Goal: Navigation & Orientation: Find specific page/section

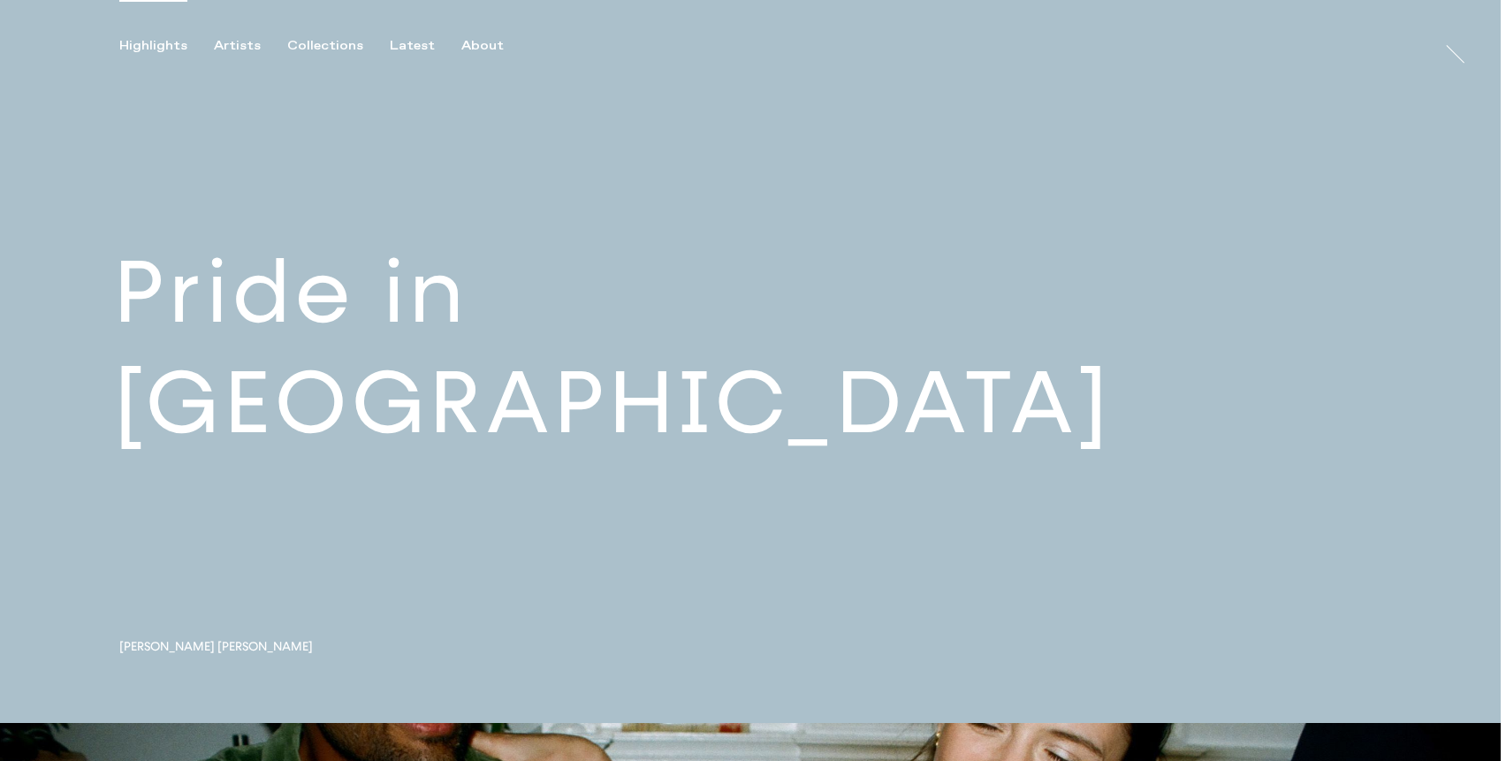
click at [392, 400] on link at bounding box center [750, 361] width 1501 height 723
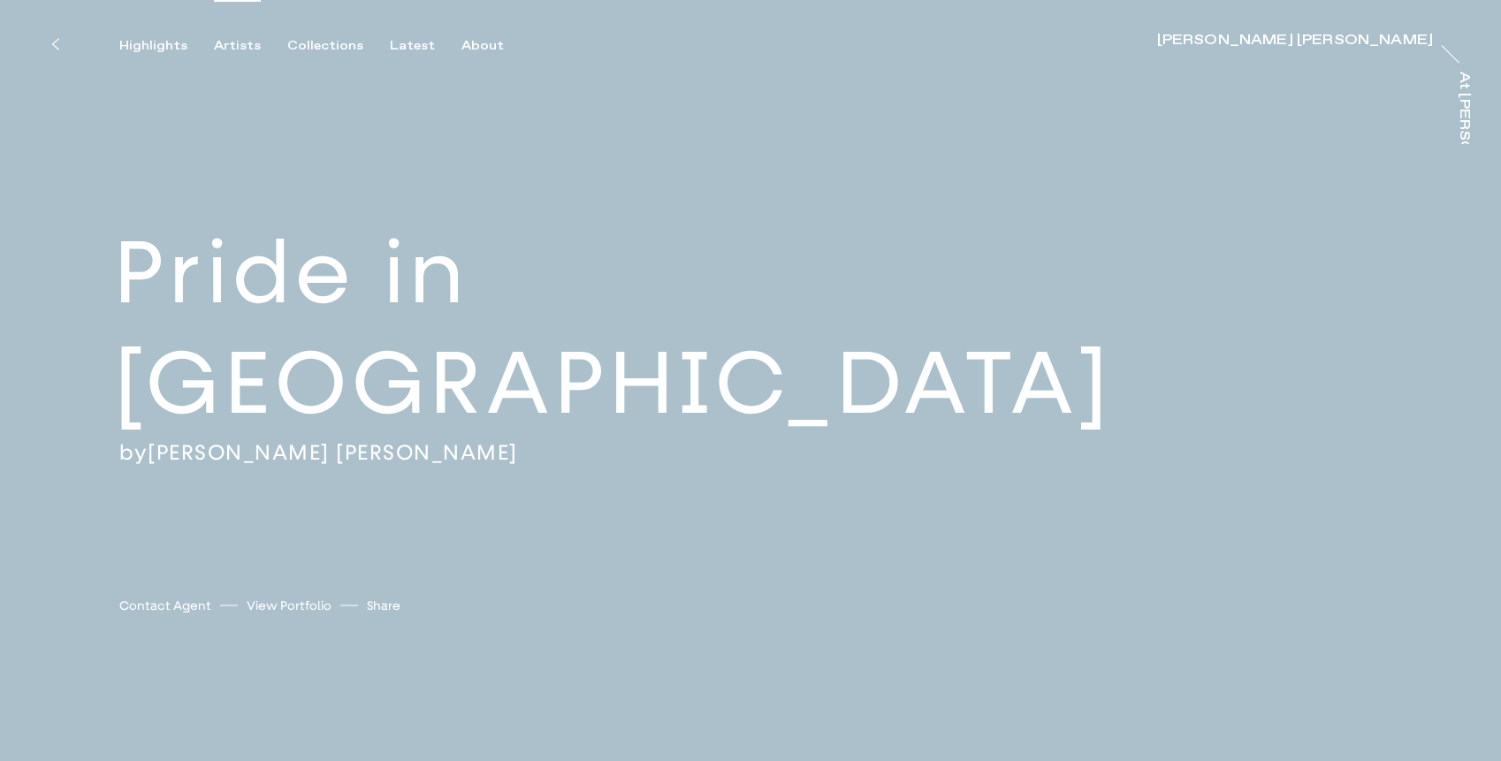
click at [232, 40] on div "Artists" at bounding box center [237, 46] width 47 height 16
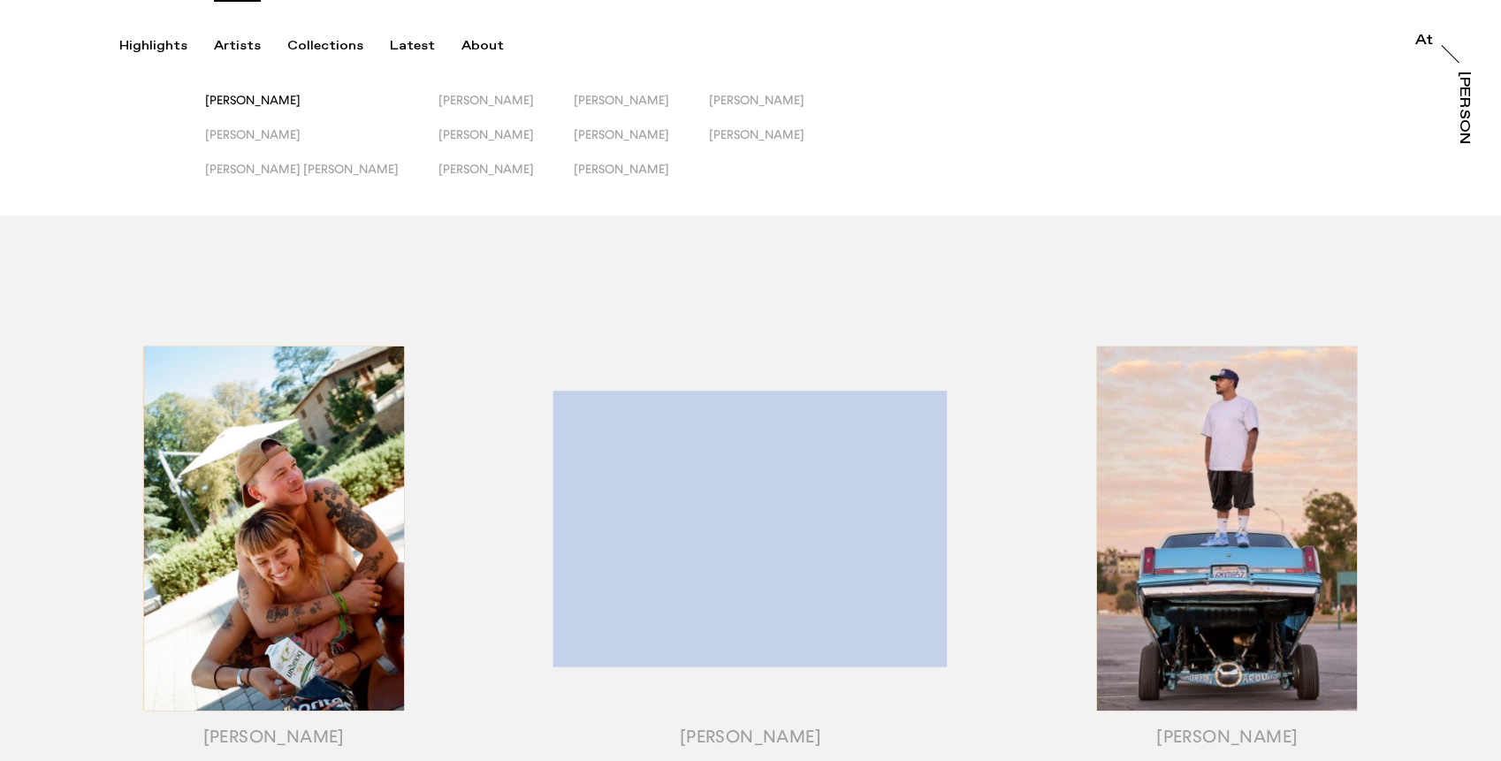
click at [233, 98] on span "[PERSON_NAME]" at bounding box center [252, 100] width 95 height 14
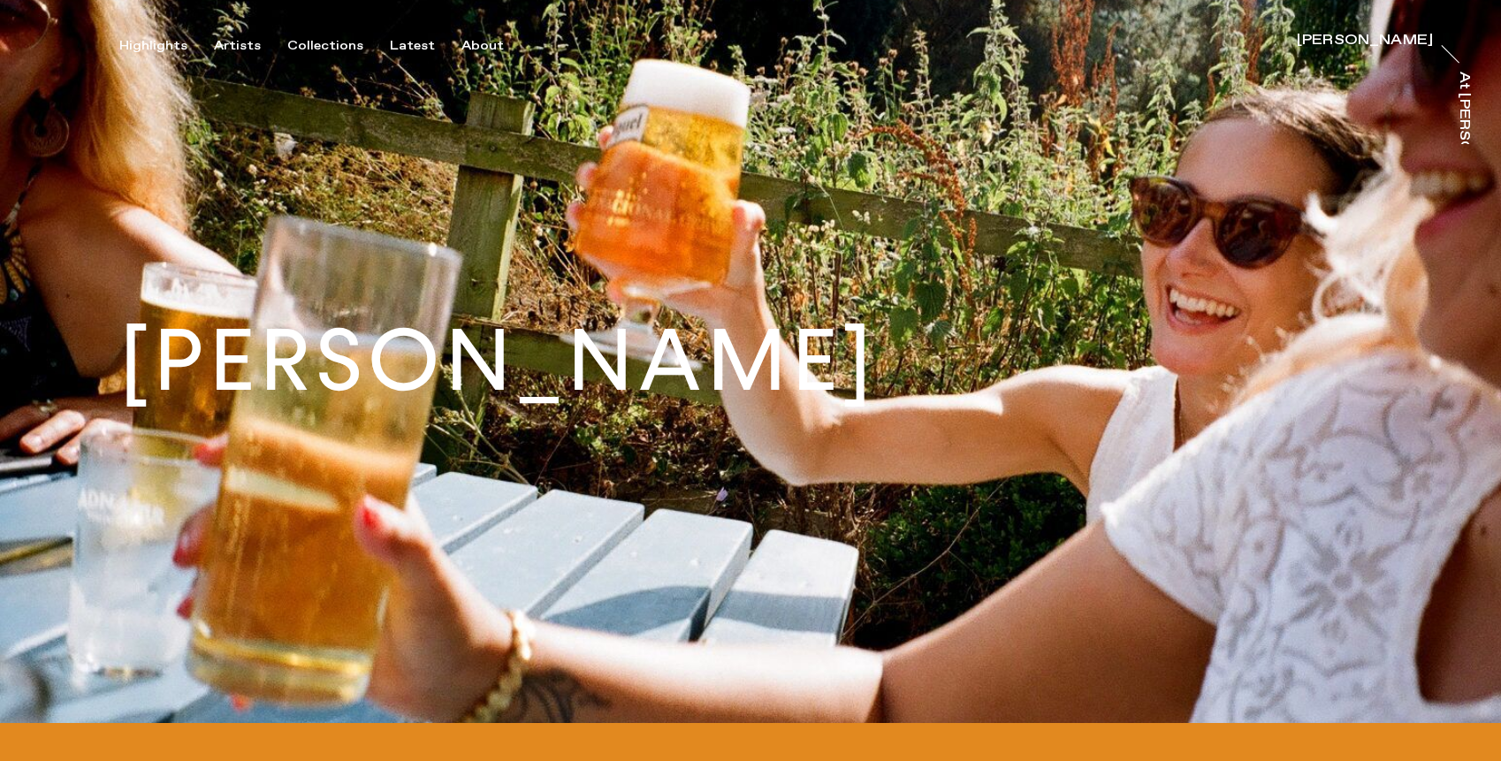
click at [718, 342] on h1 "[PERSON_NAME]" at bounding box center [497, 361] width 757 height 86
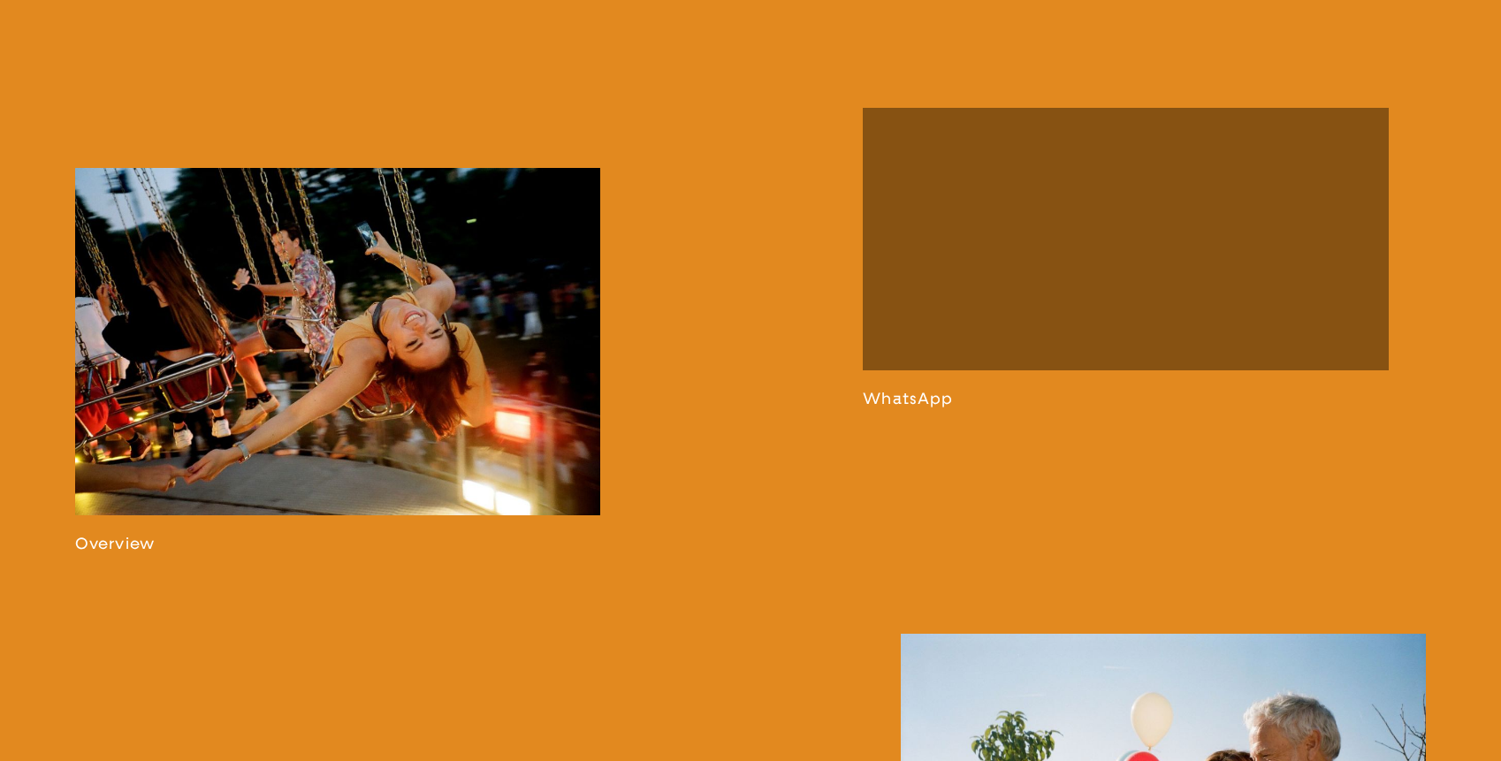
scroll to position [1163, 0]
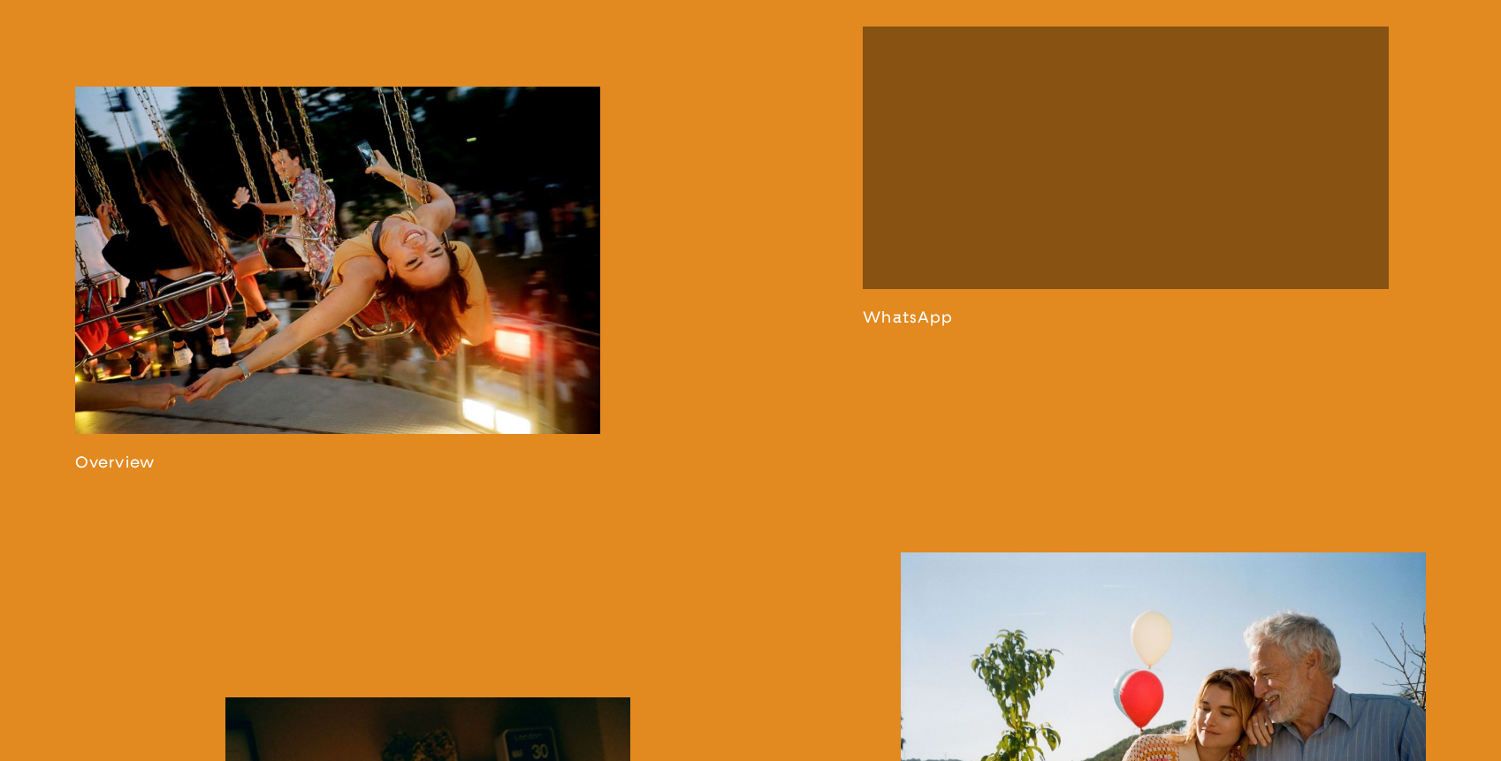
click at [227, 283] on link at bounding box center [337, 280] width 525 height 386
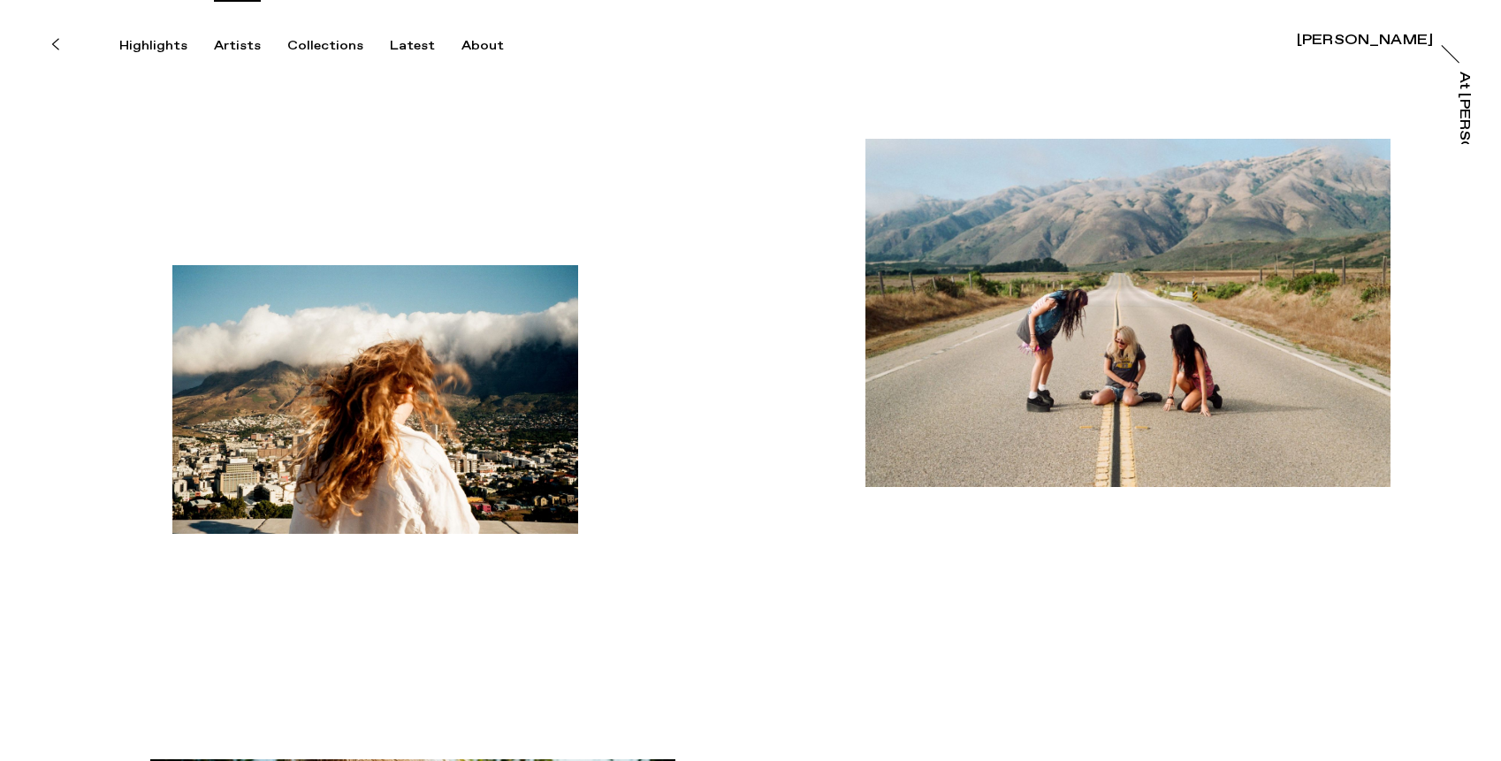
click at [232, 48] on div "Artists" at bounding box center [237, 46] width 47 height 16
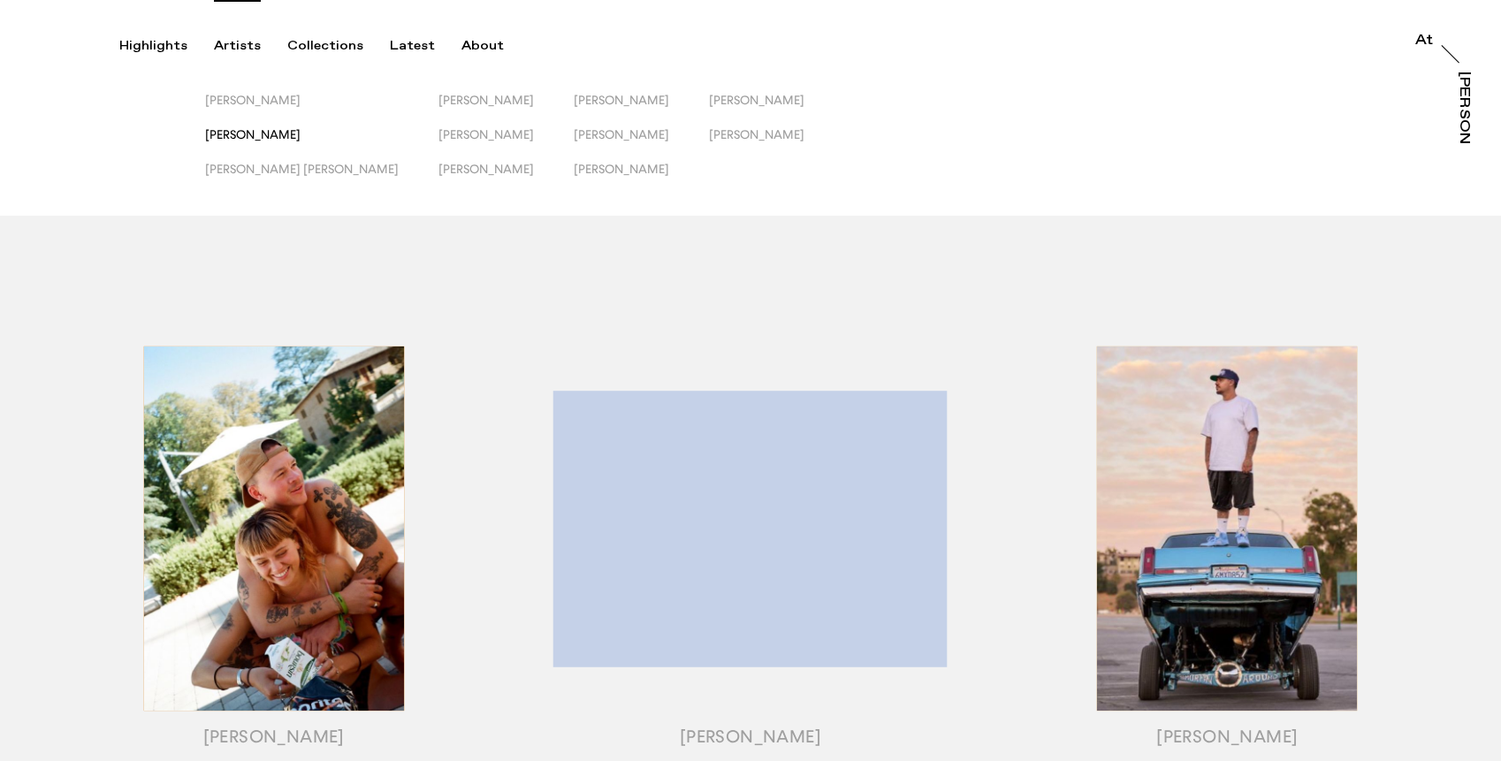
click at [255, 133] on span "[PERSON_NAME]" at bounding box center [252, 134] width 95 height 14
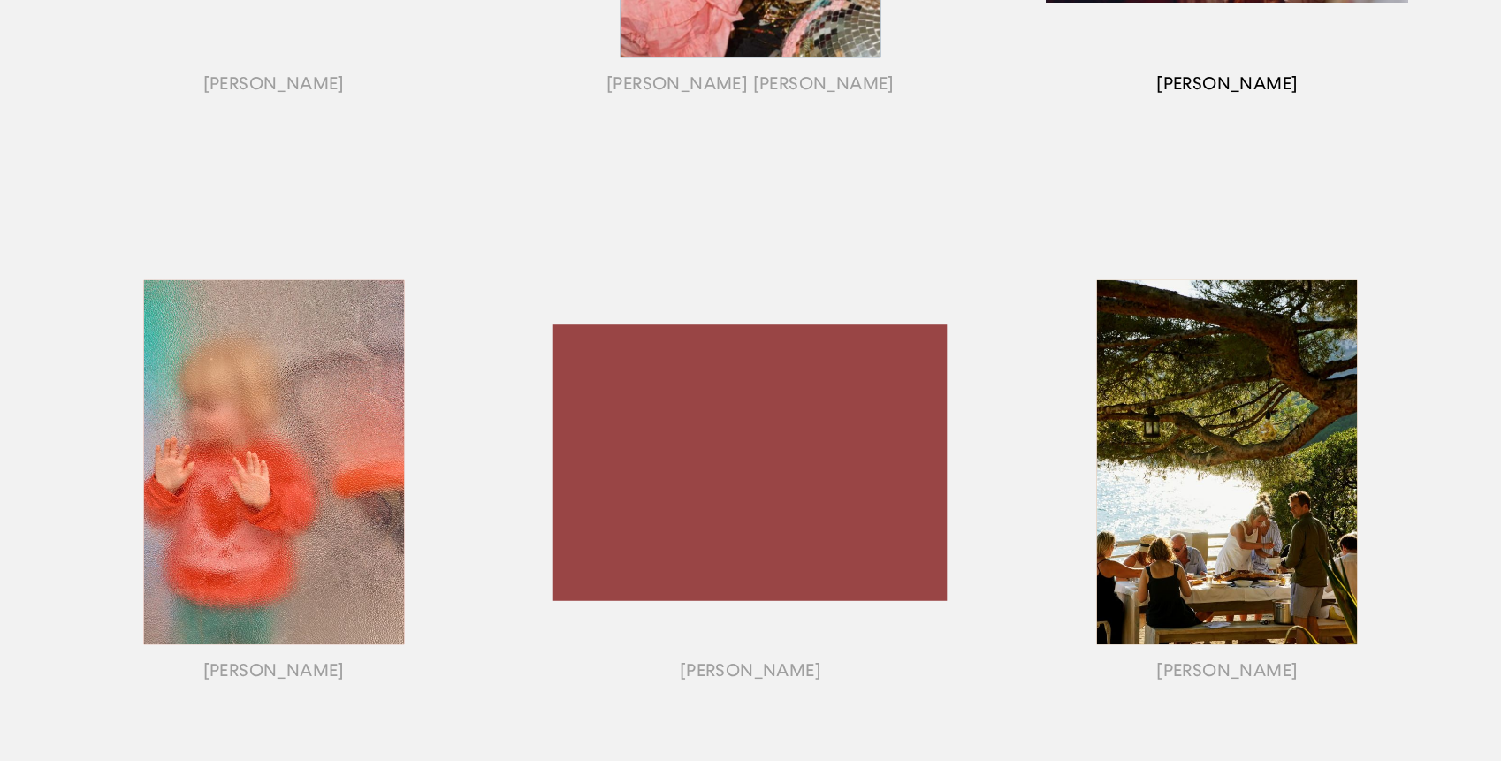
scroll to position [1241, 0]
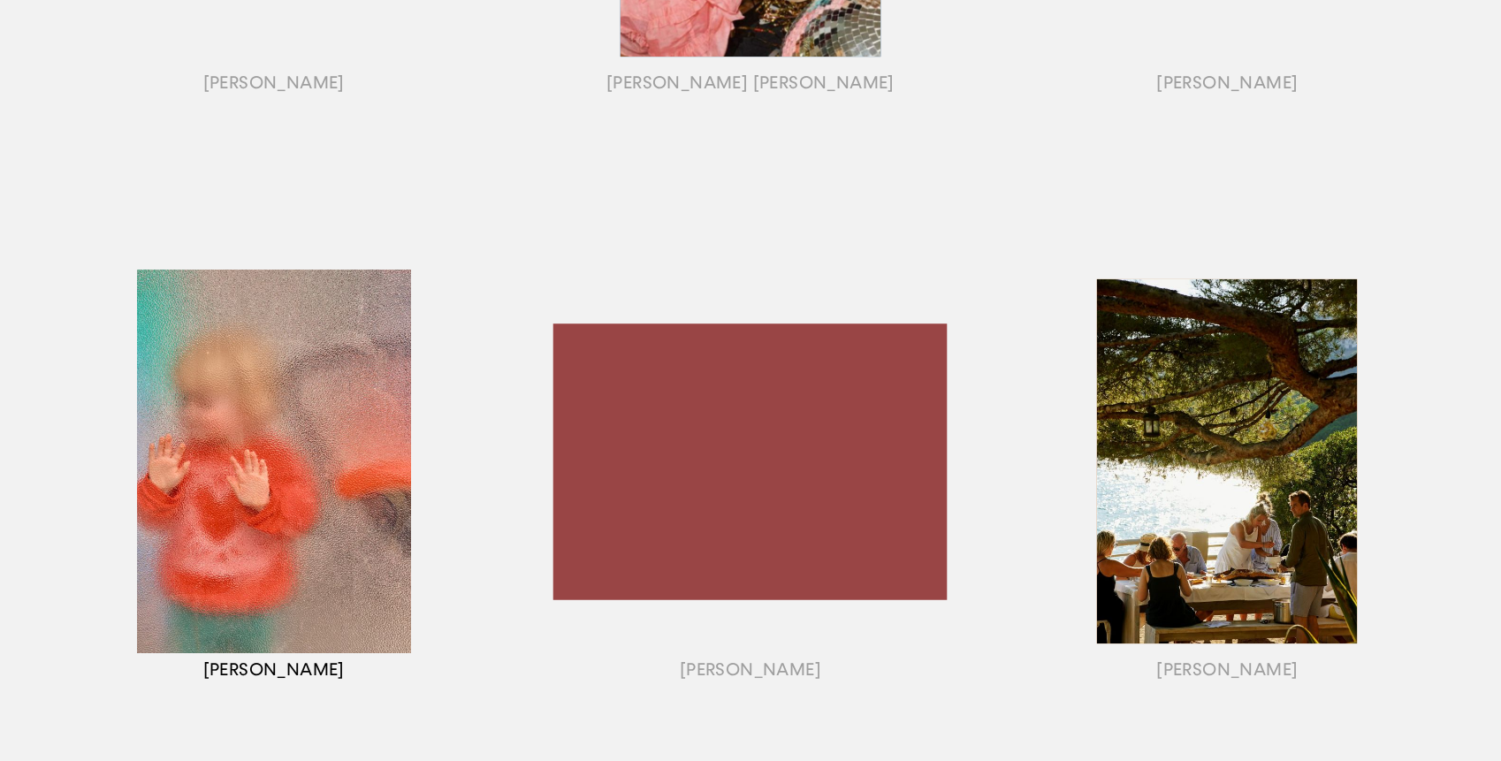
click at [301, 524] on div "button" at bounding box center [273, 483] width 476 height 551
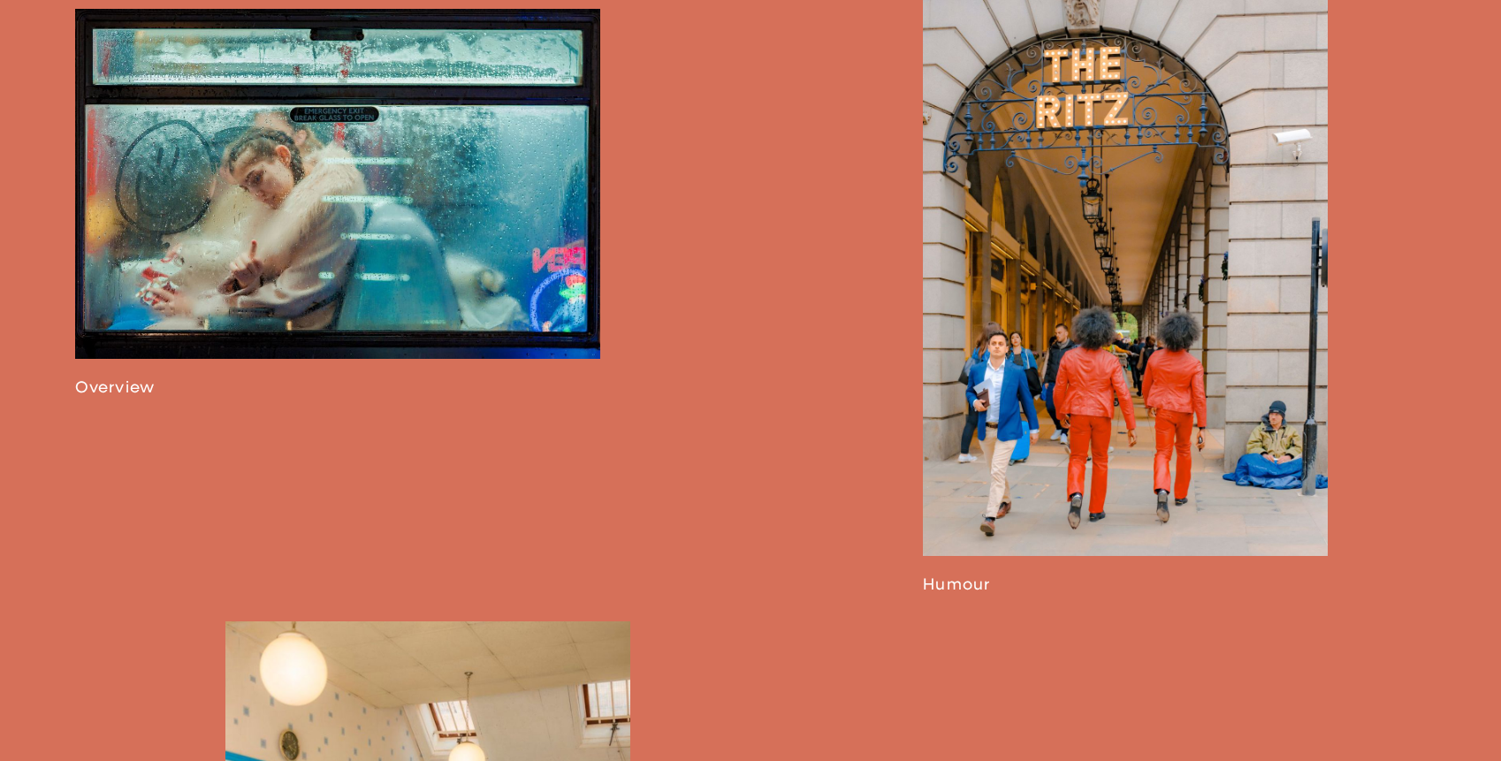
scroll to position [1239, 0]
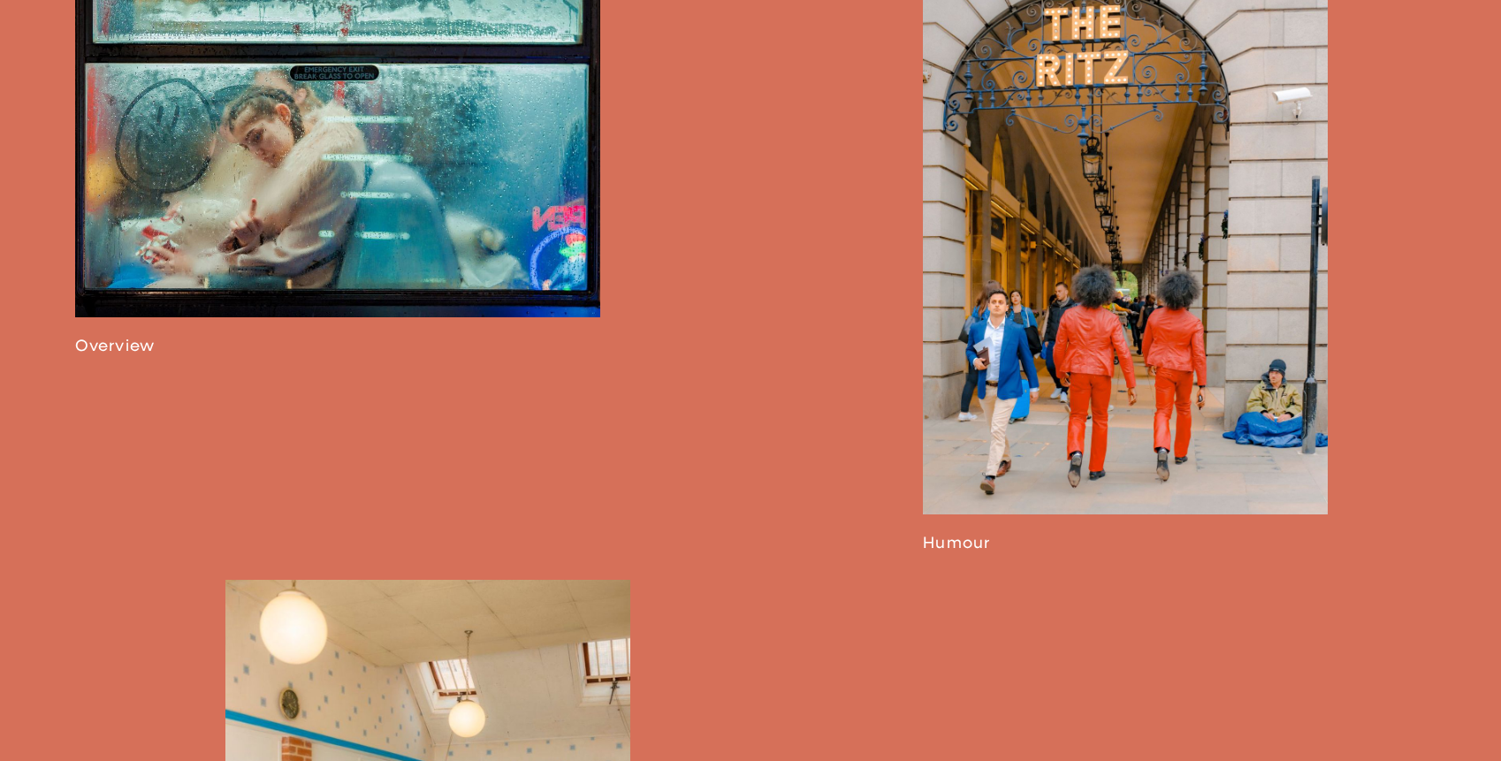
click at [247, 192] on link at bounding box center [337, 161] width 525 height 388
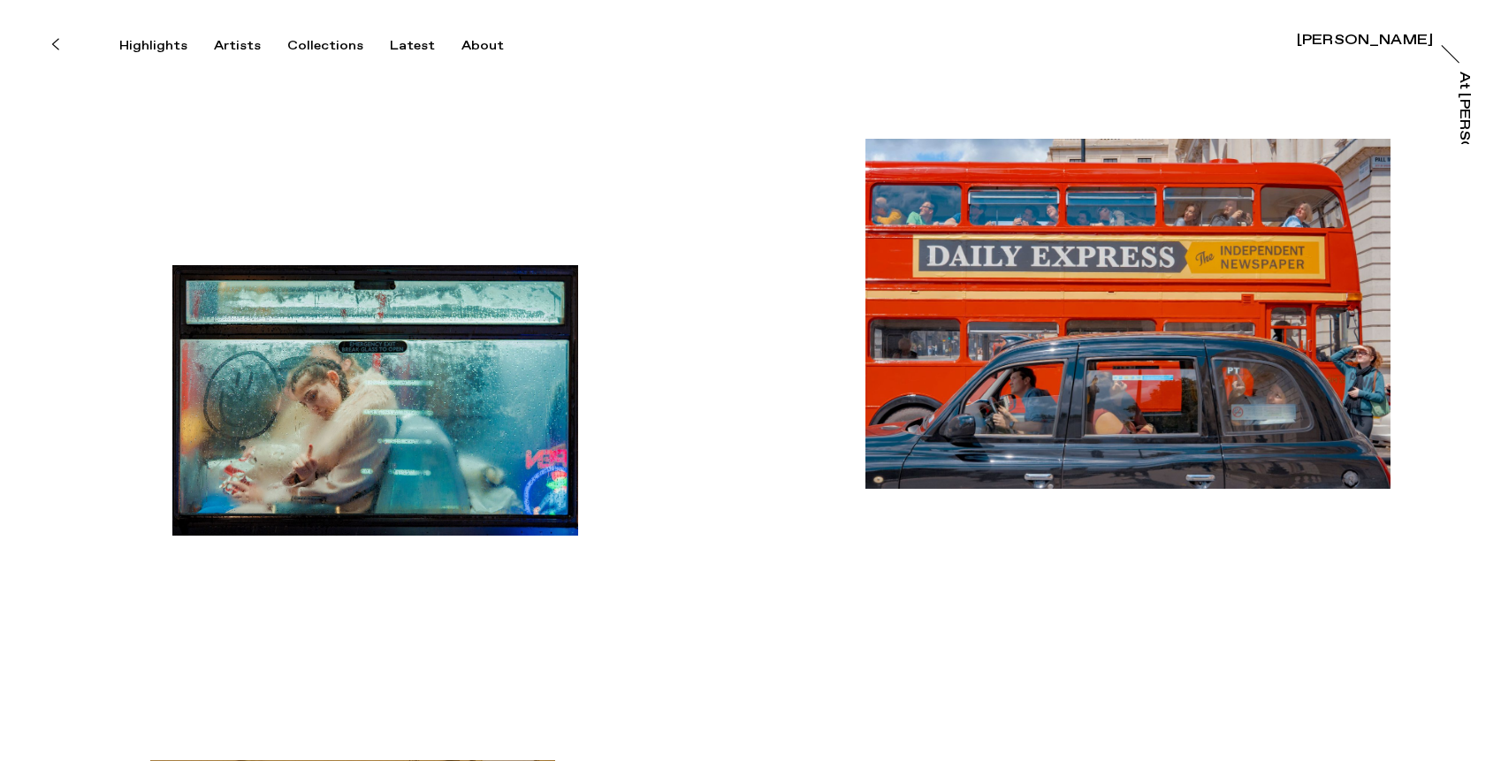
click at [57, 41] on icon at bounding box center [55, 44] width 8 height 14
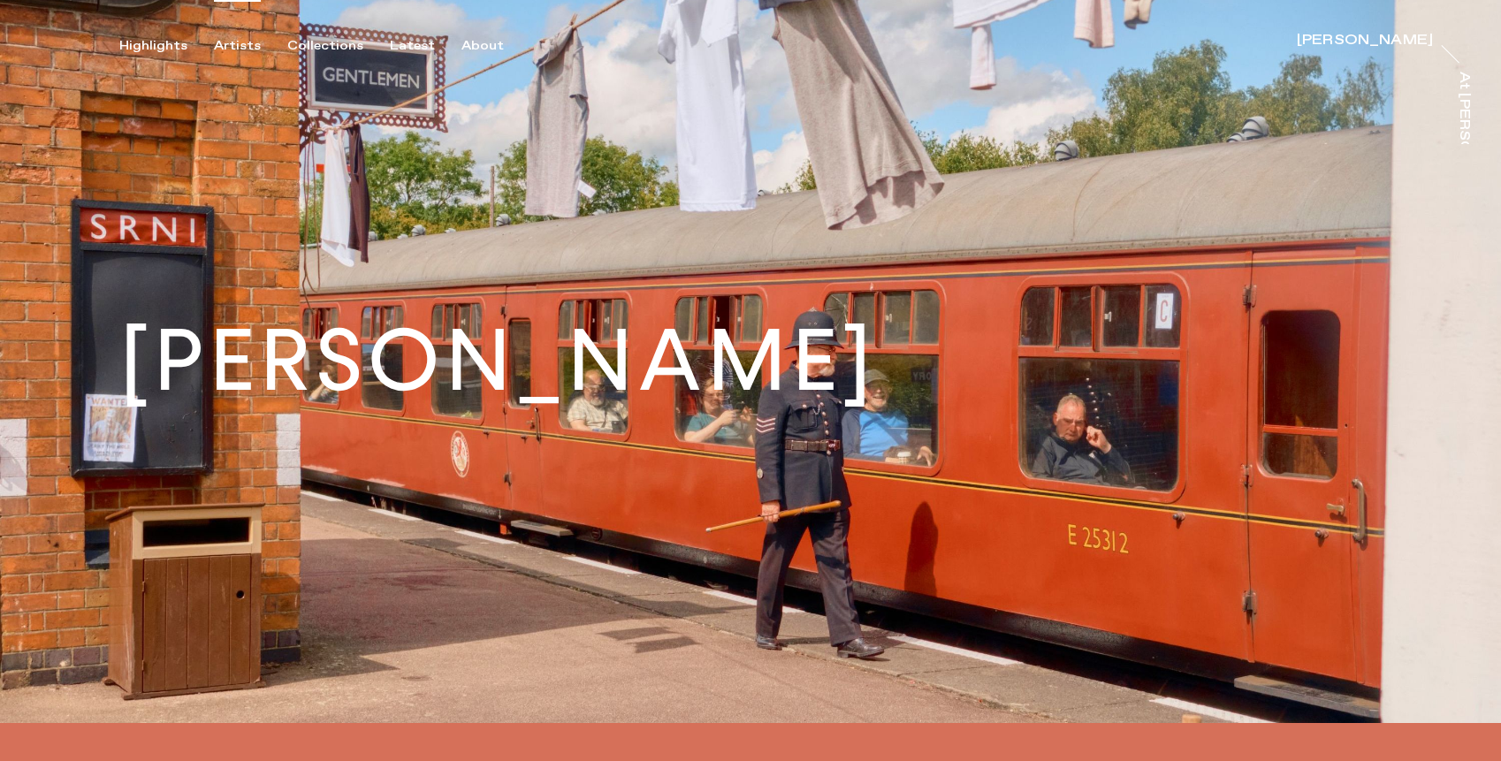
click at [228, 40] on div "Artists" at bounding box center [237, 46] width 47 height 16
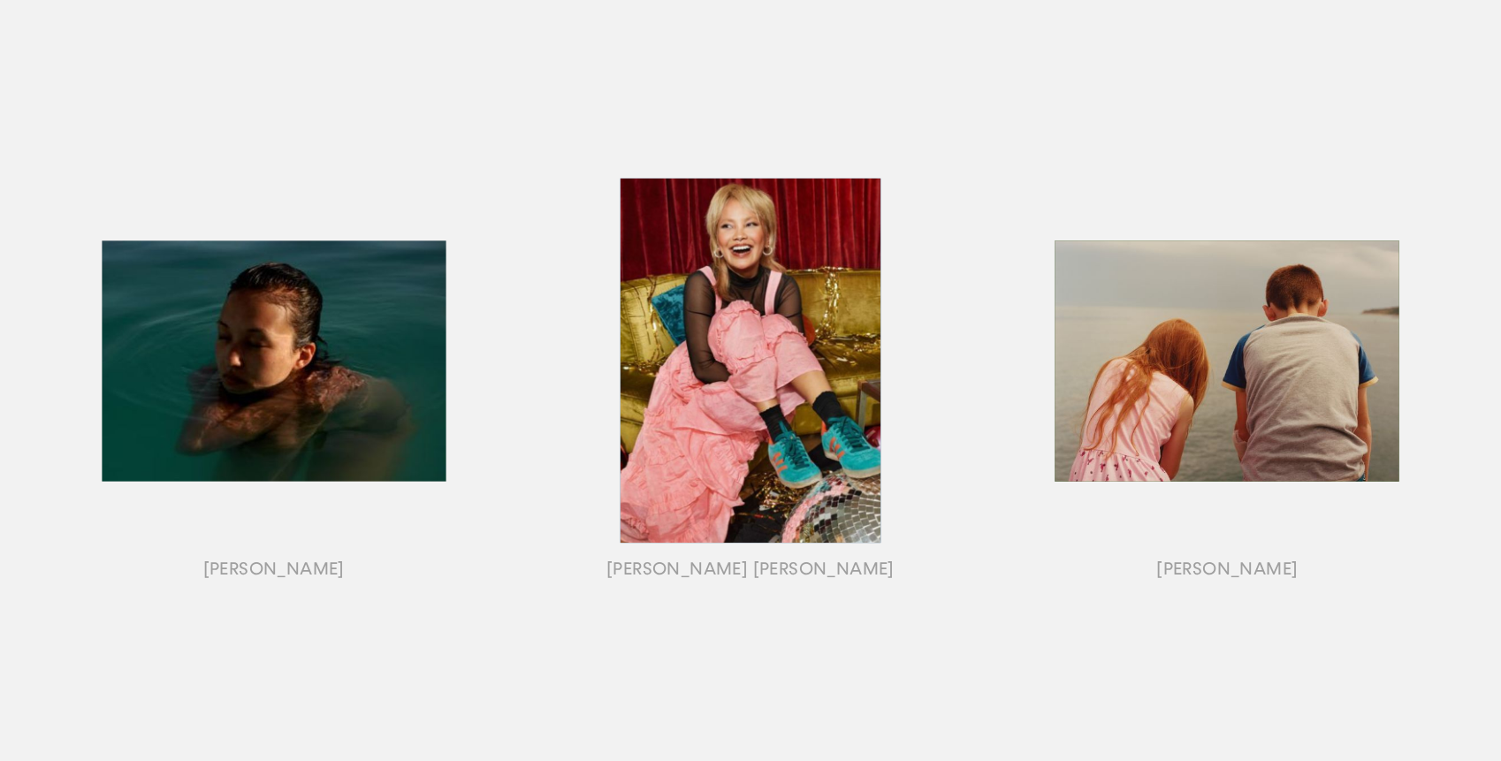
scroll to position [780, 0]
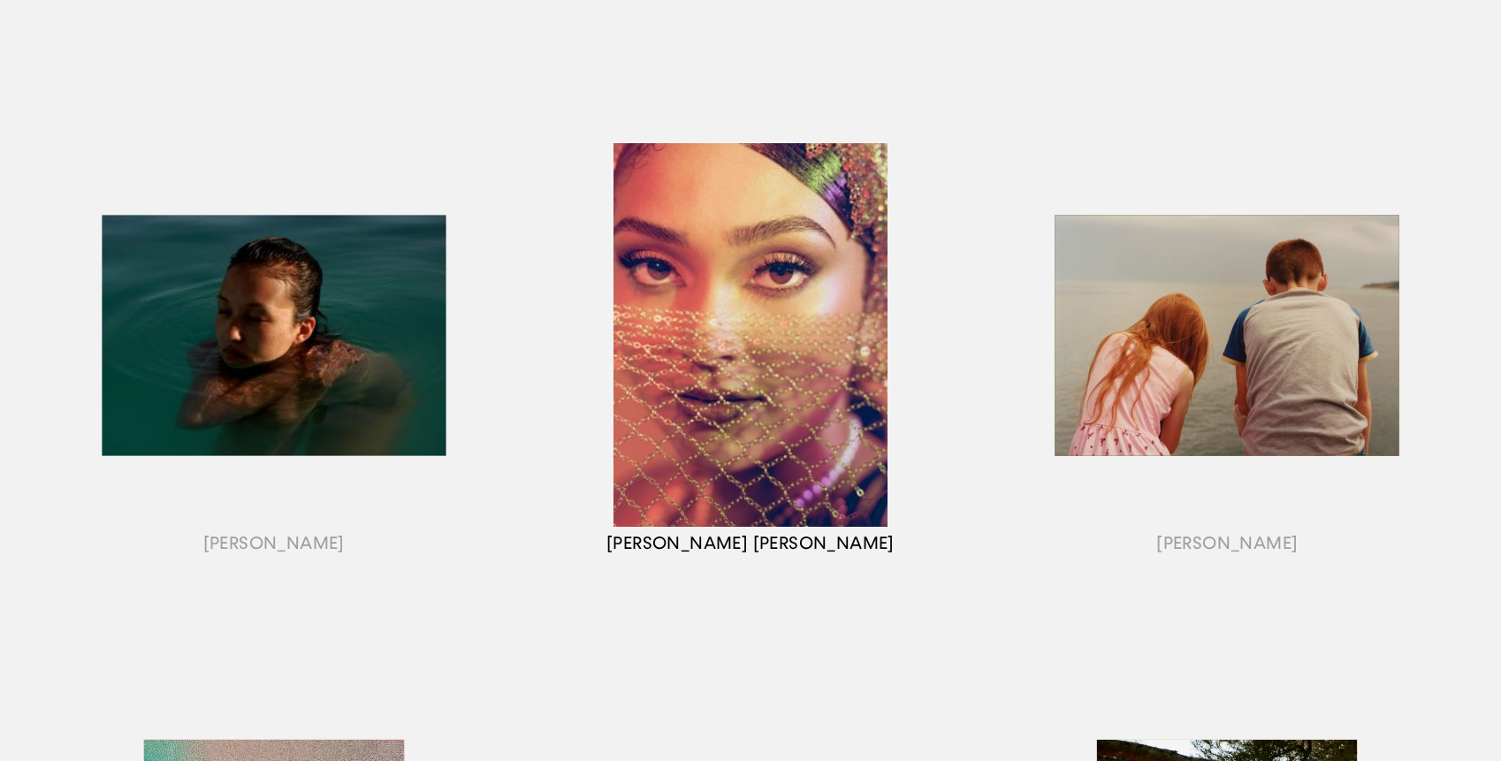
click at [731, 398] on div "button" at bounding box center [750, 356] width 476 height 551
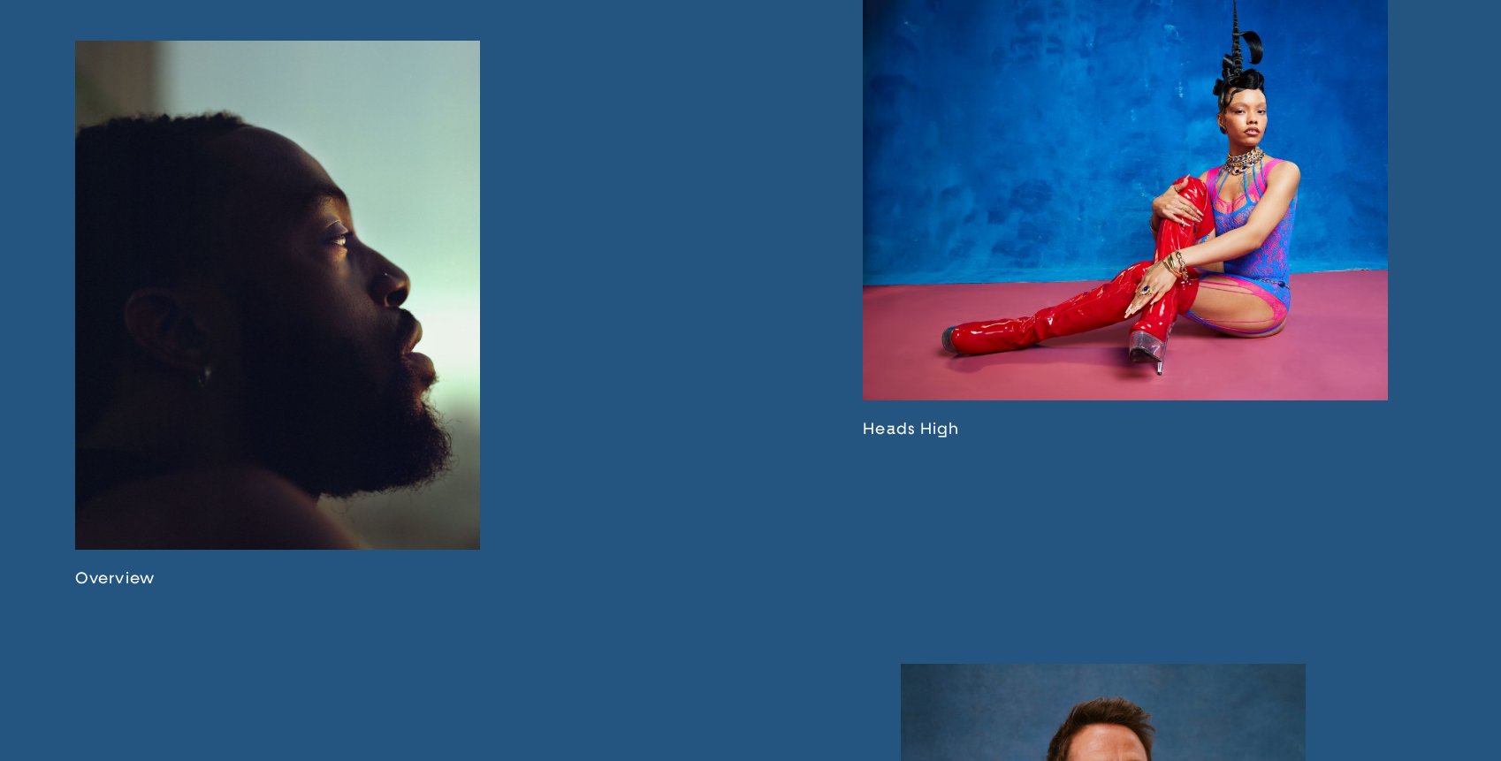
scroll to position [1164, 0]
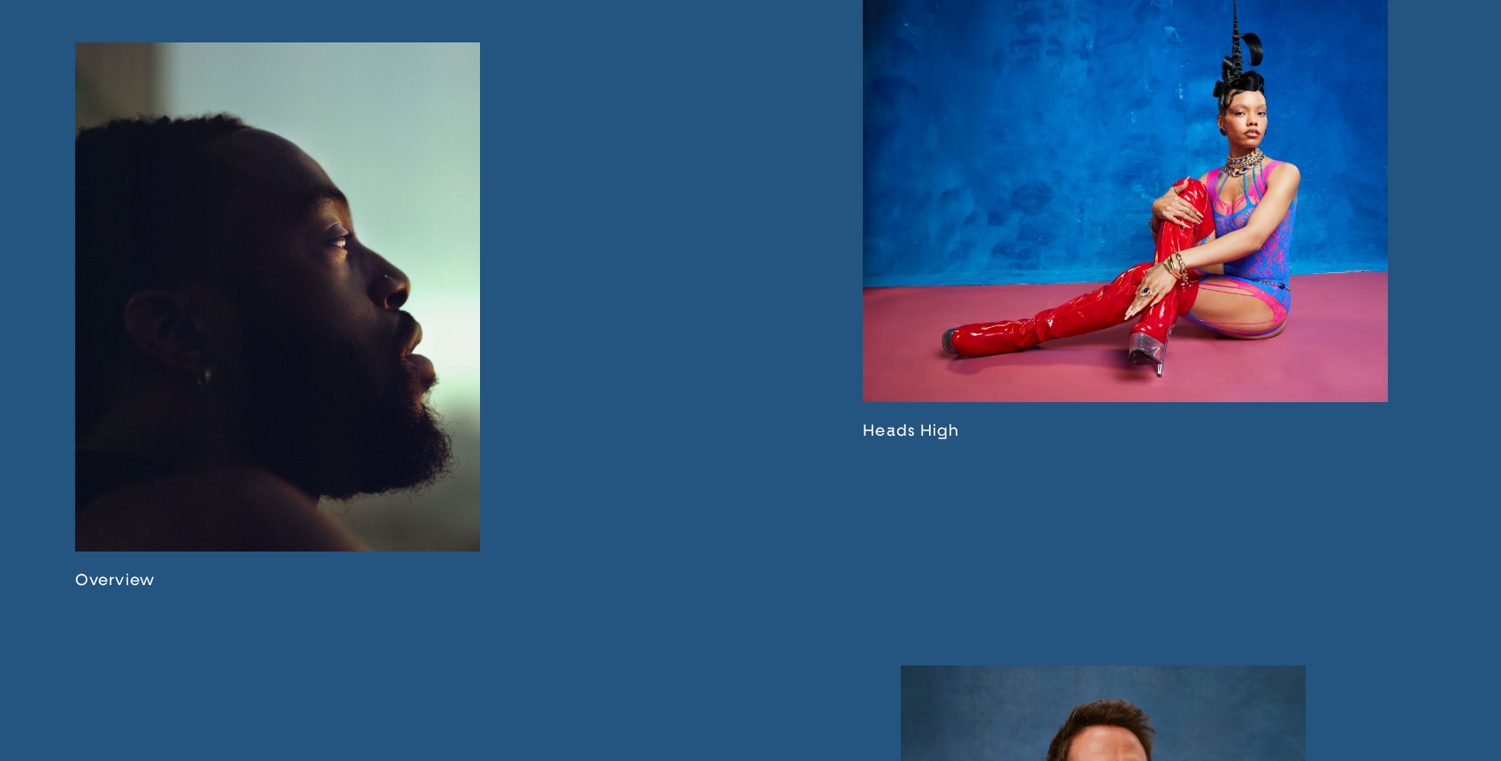
click at [261, 457] on link at bounding box center [277, 315] width 405 height 547
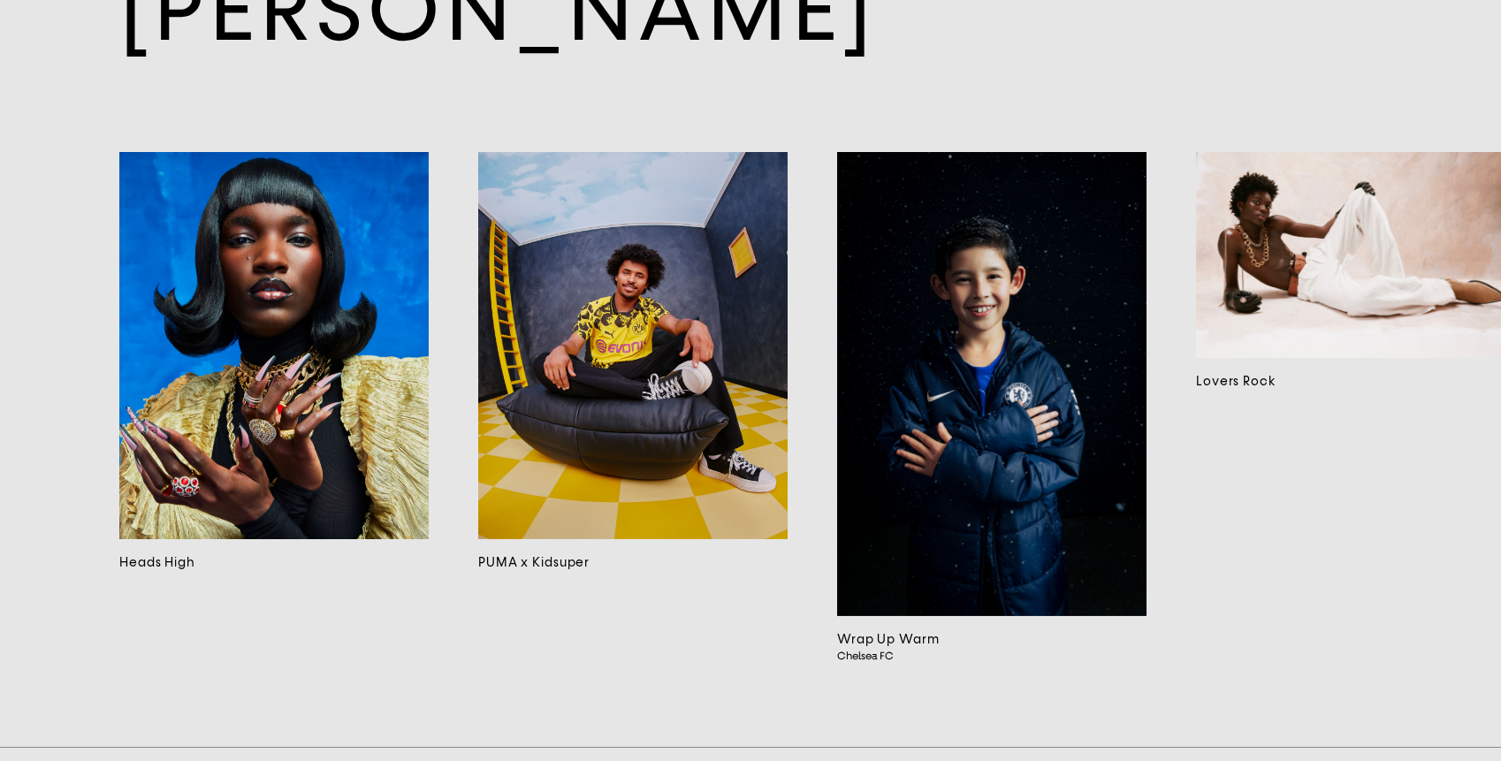
scroll to position [14923, 0]
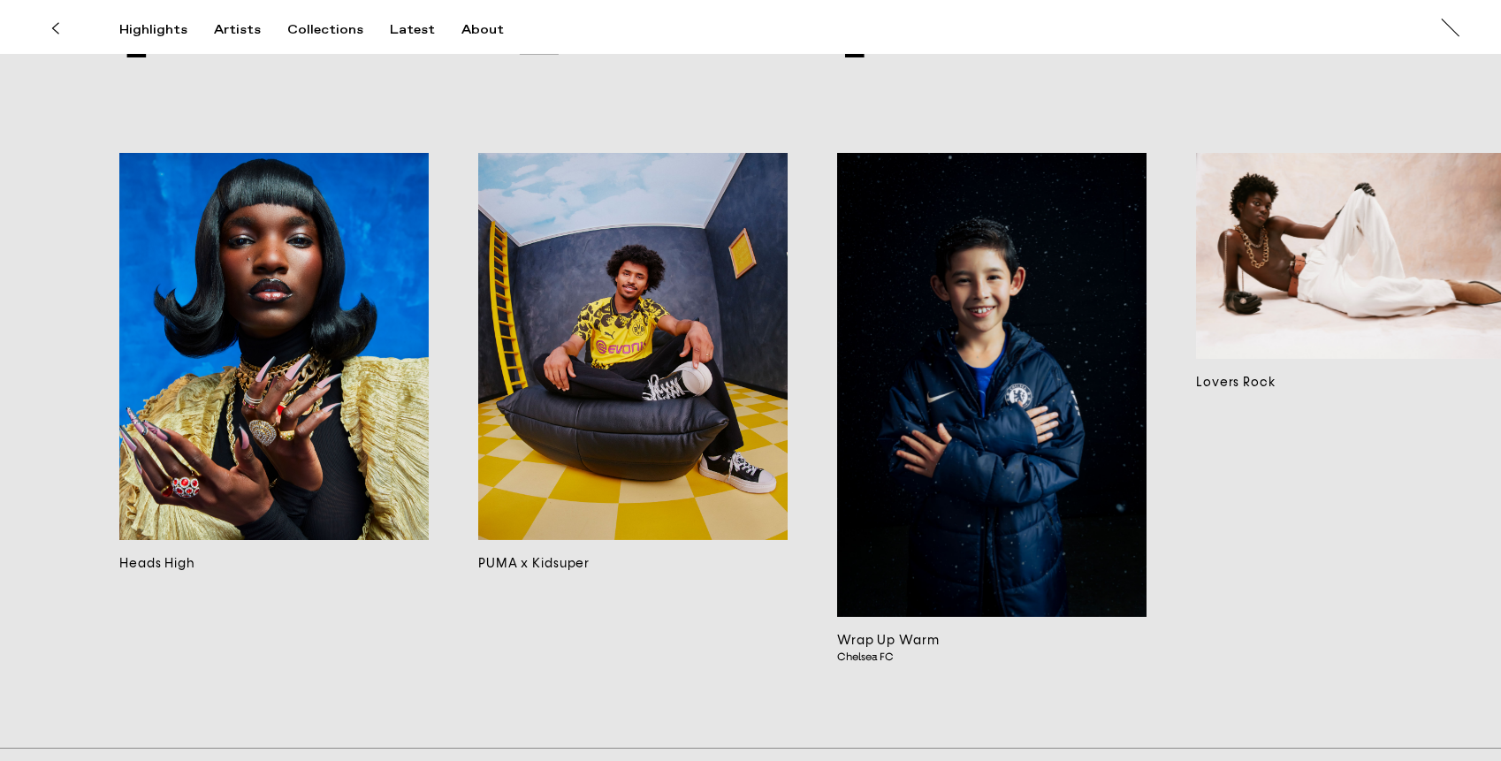
click at [59, 33] on button at bounding box center [54, 28] width 39 height 39
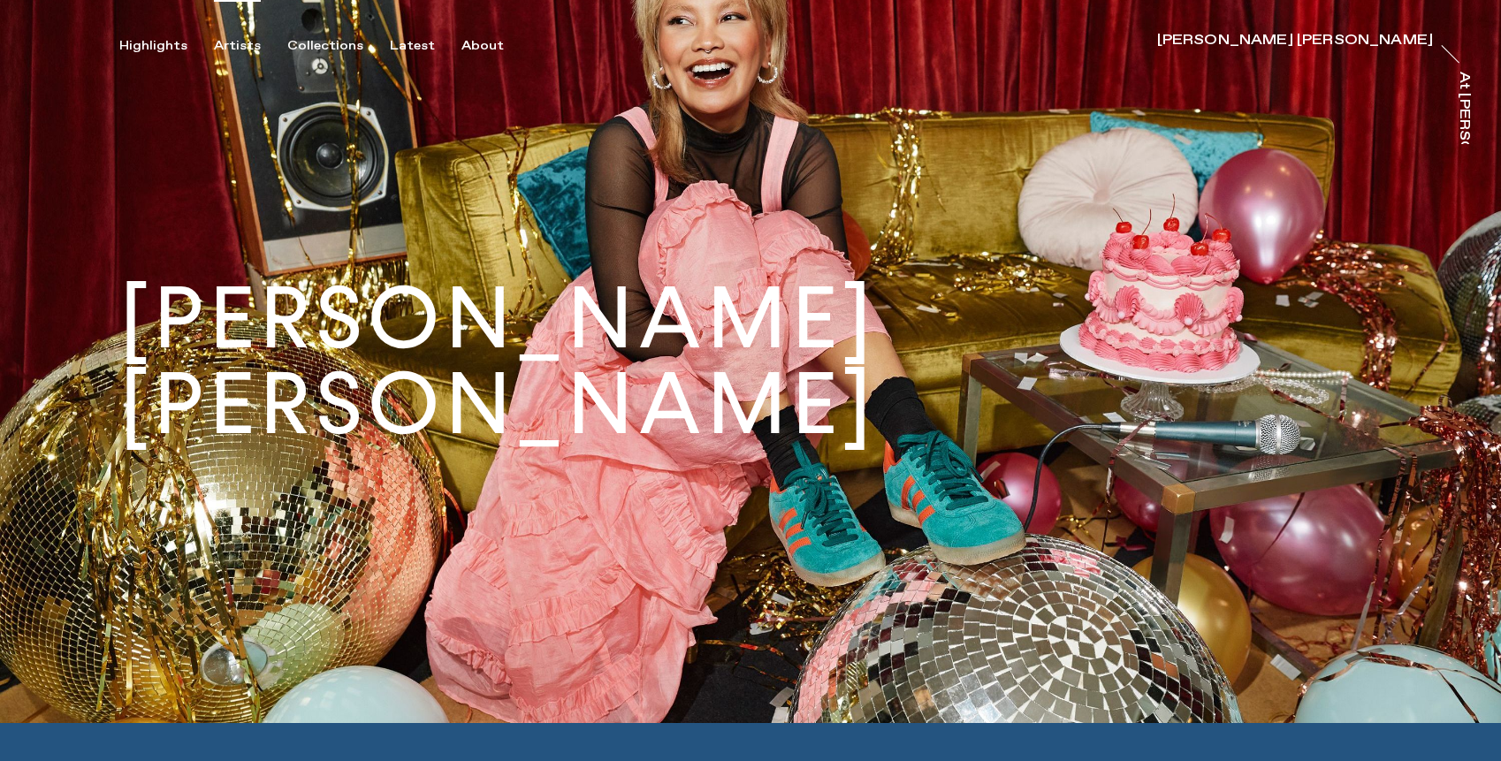
click at [242, 47] on div "Artists" at bounding box center [237, 46] width 47 height 16
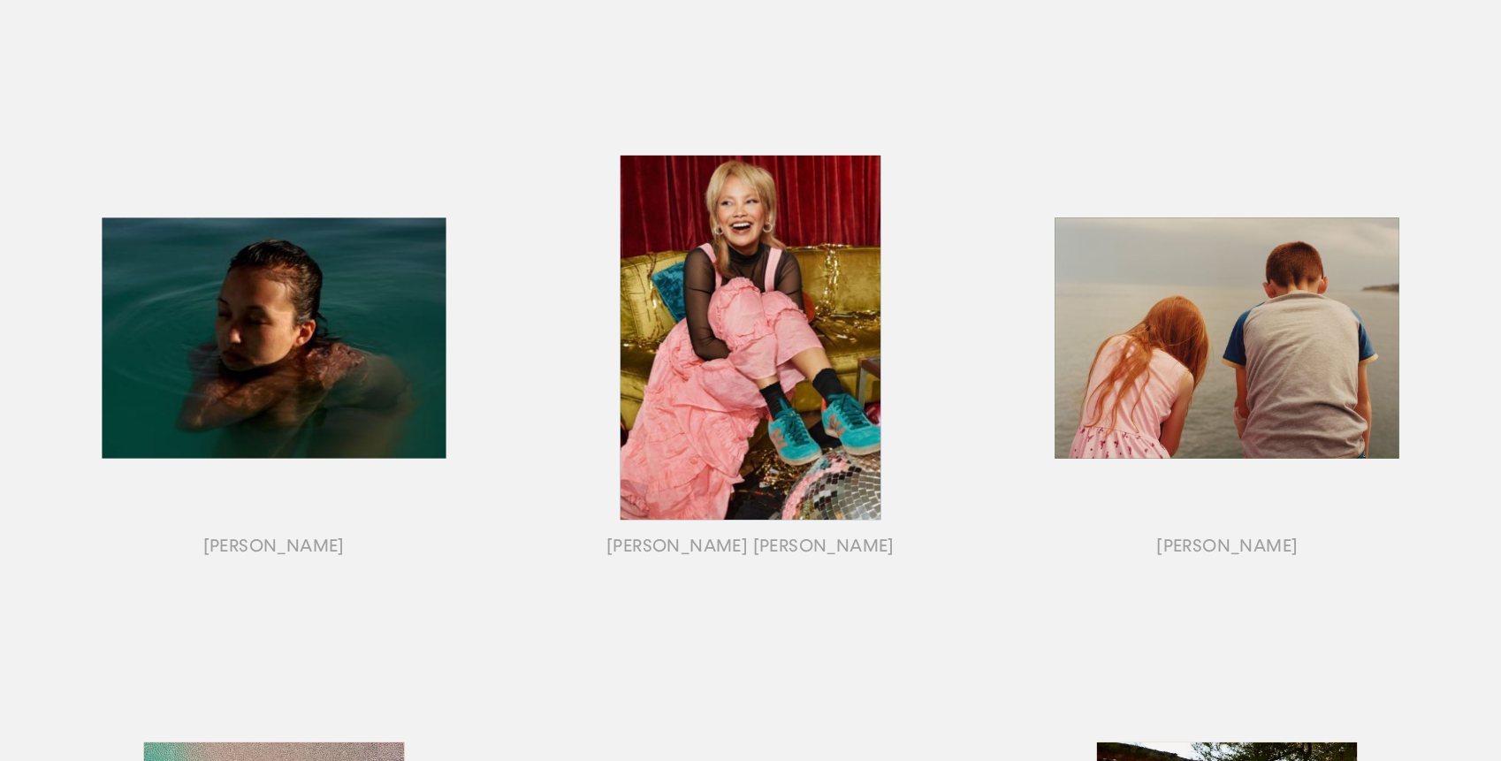
scroll to position [791, 0]
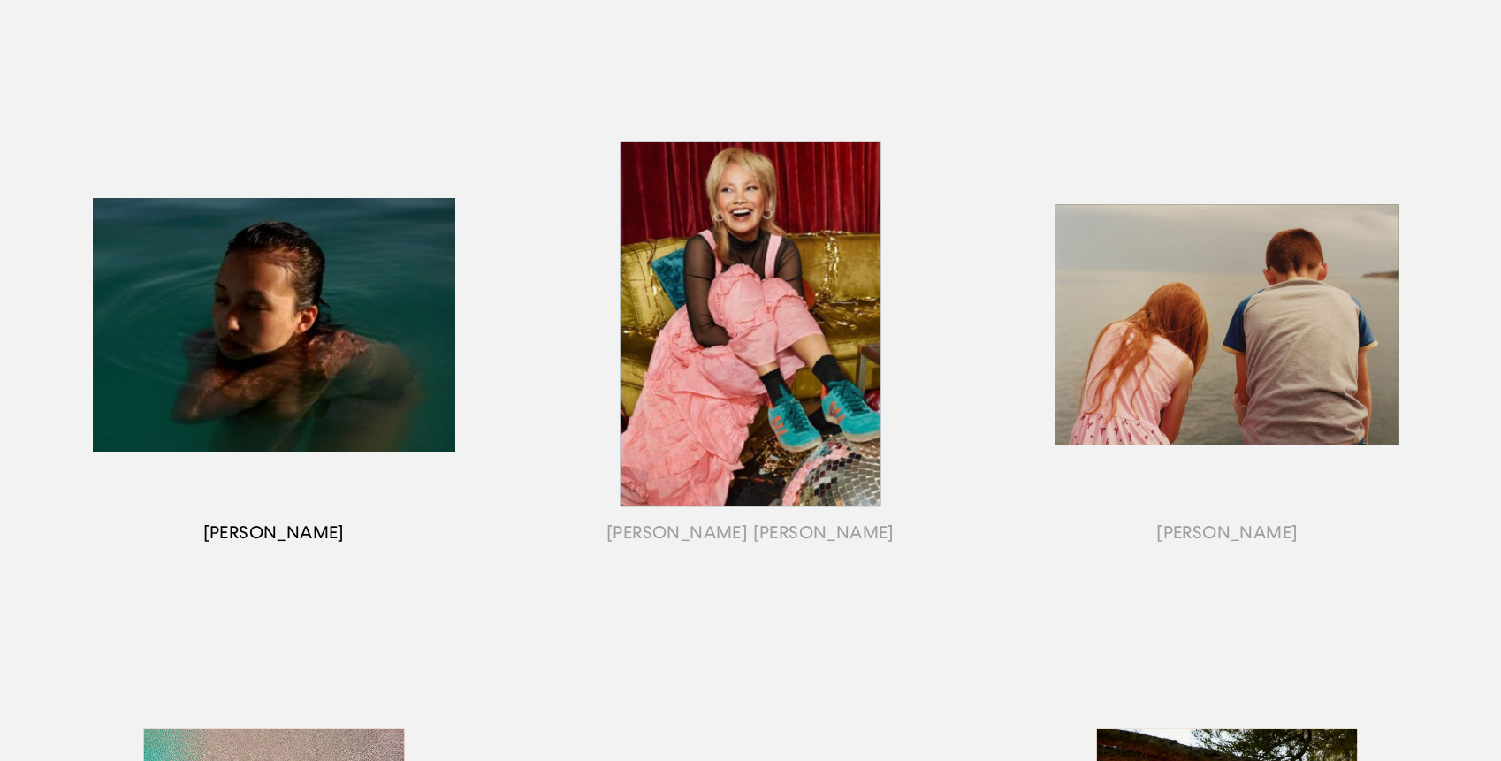
click at [280, 370] on div "button" at bounding box center [273, 346] width 476 height 551
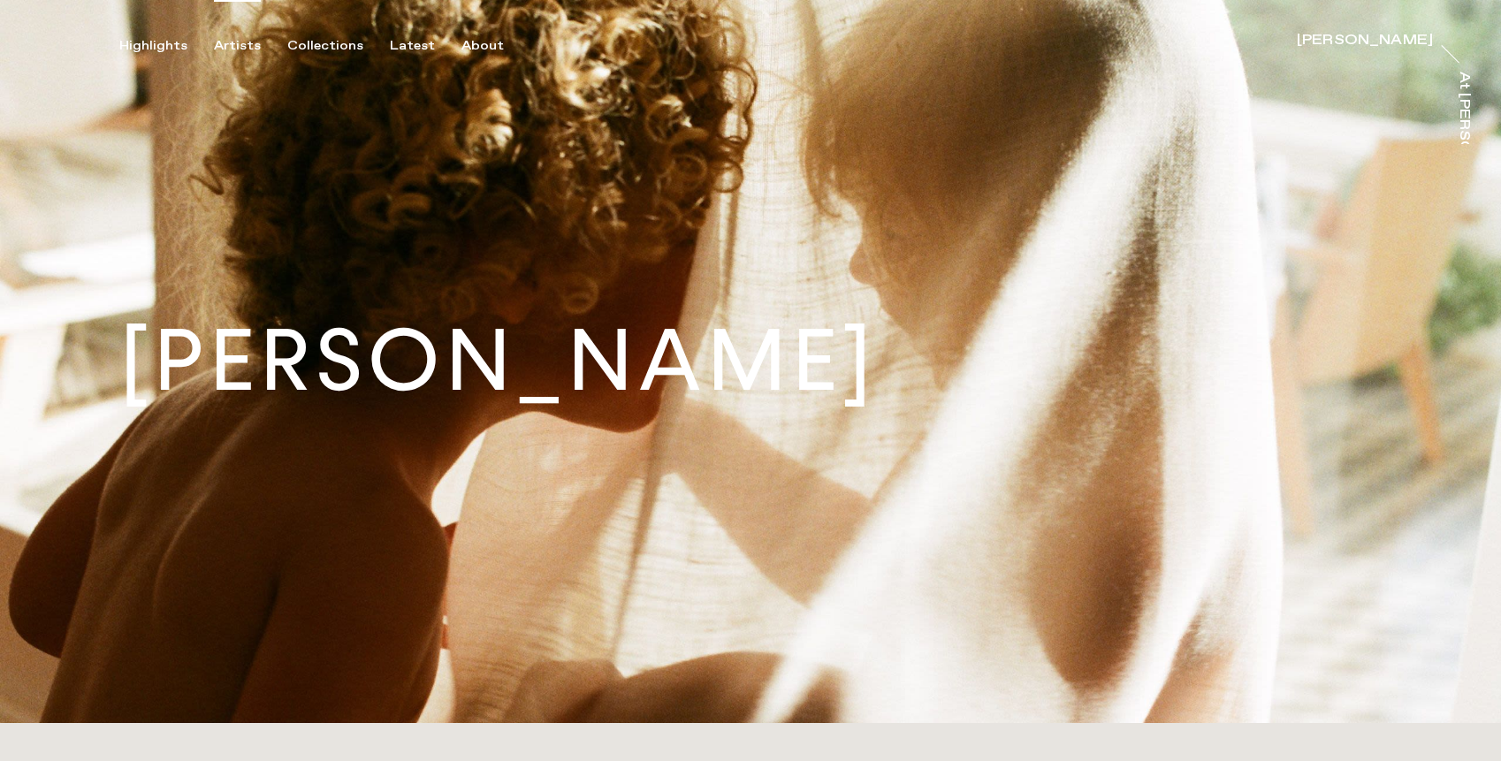
click at [233, 50] on div "Artists" at bounding box center [237, 46] width 47 height 16
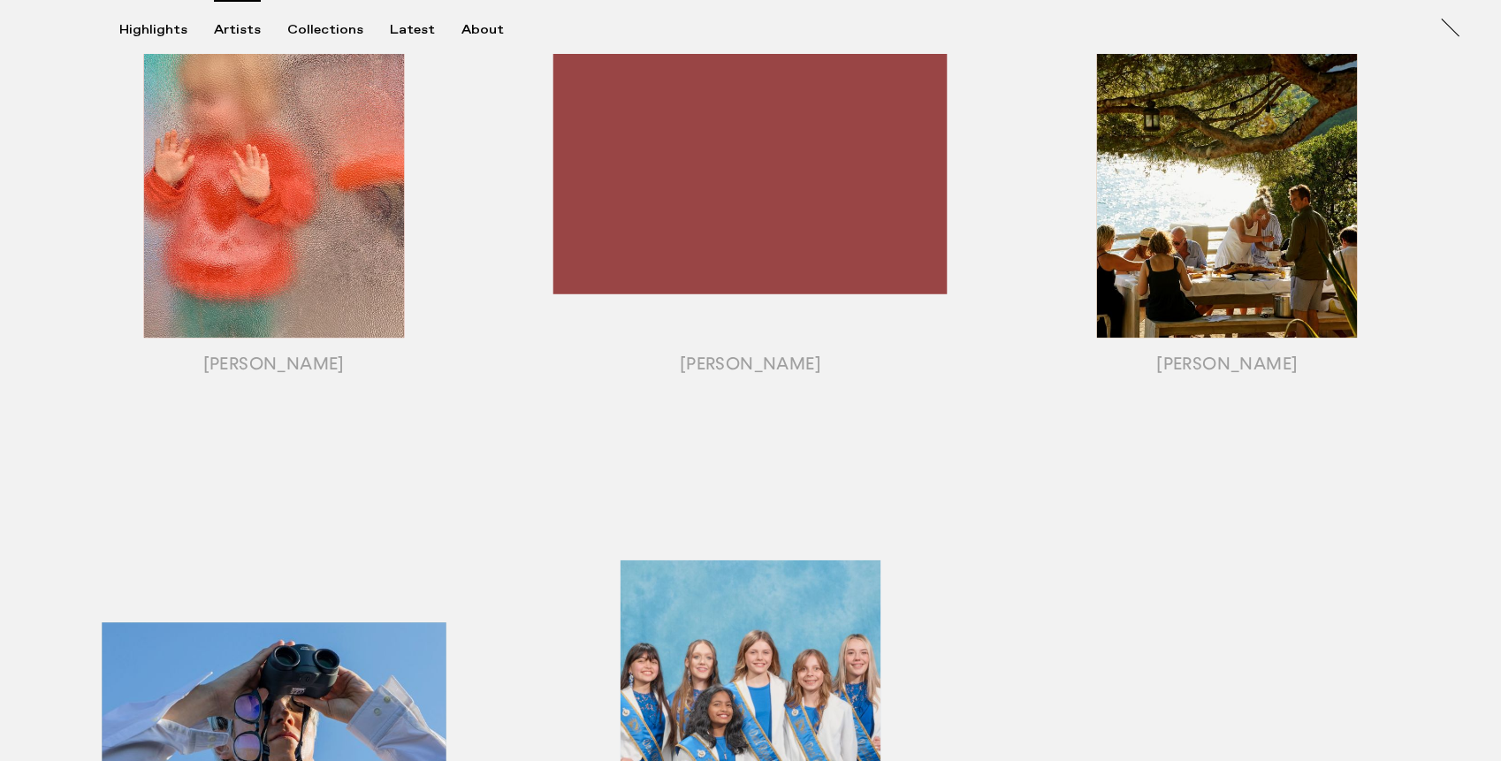
scroll to position [1517, 0]
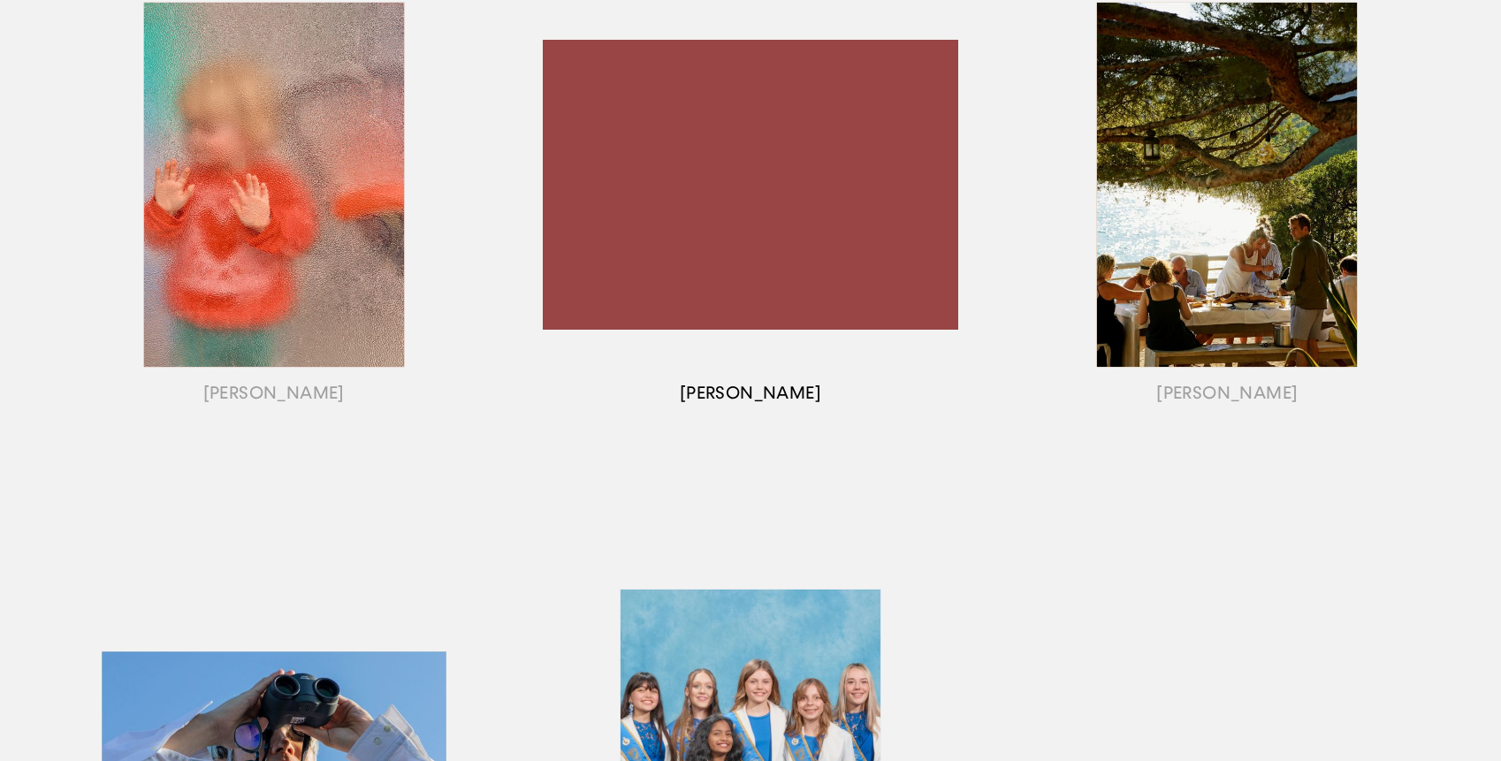
click at [705, 225] on div "button" at bounding box center [750, 206] width 476 height 551
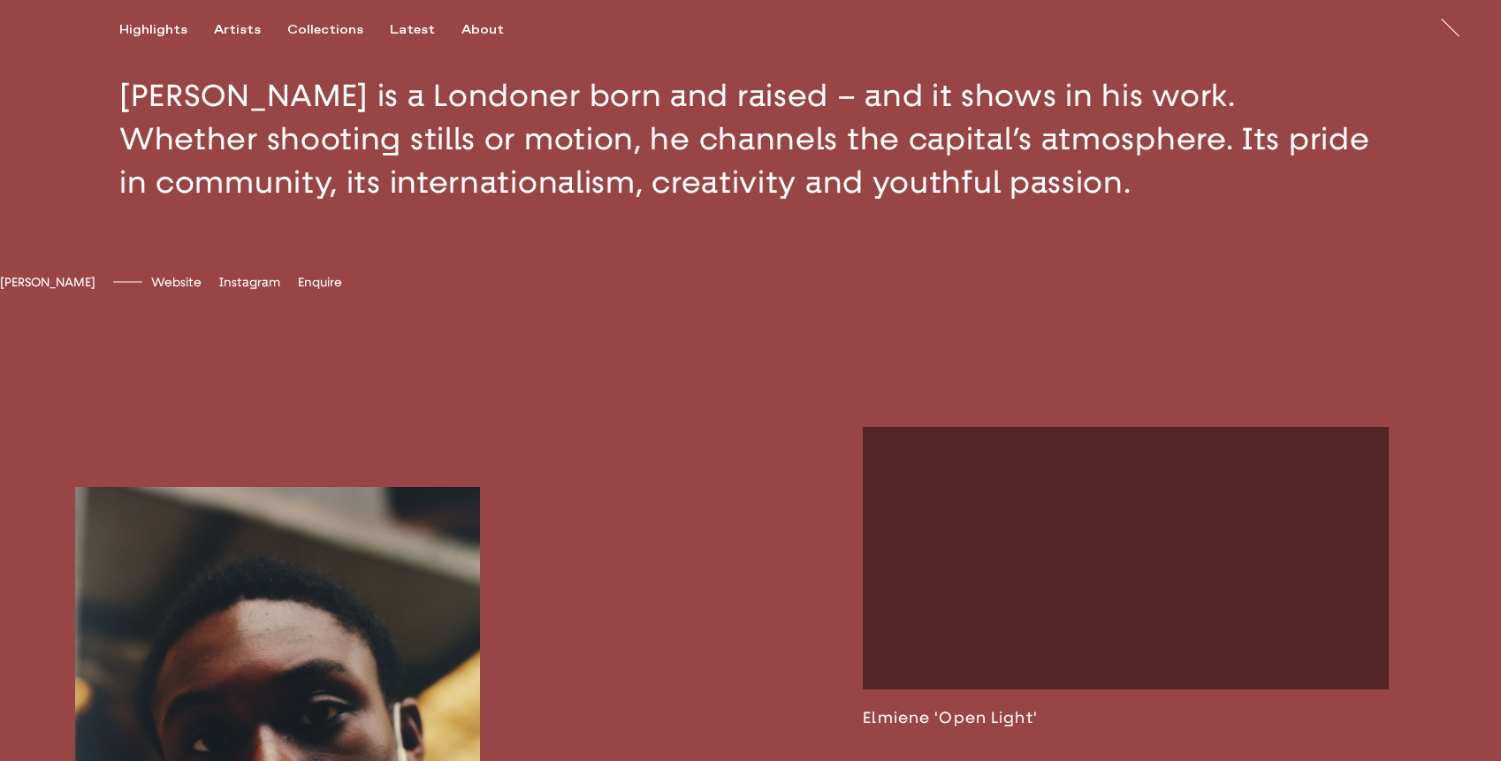
scroll to position [869, 0]
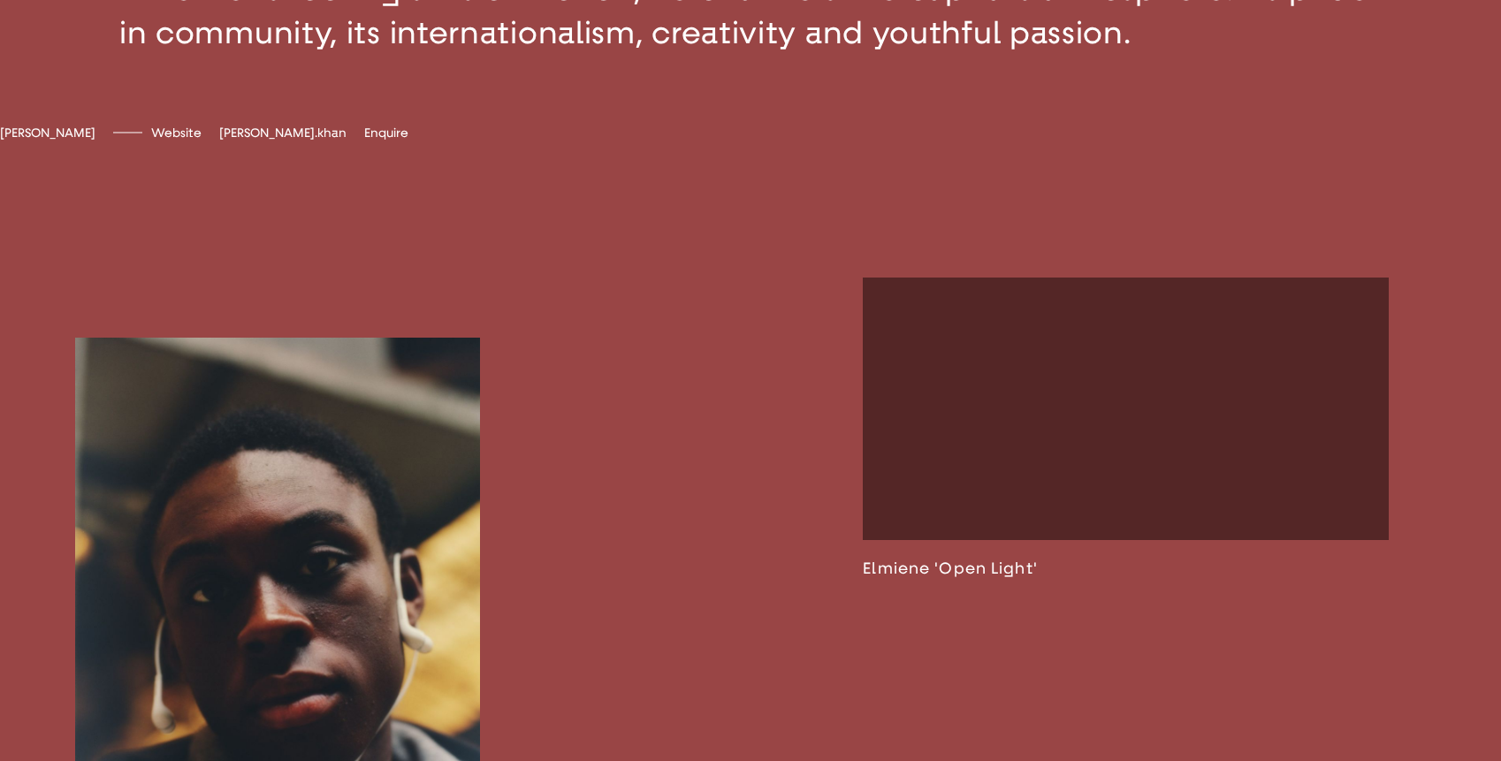
click at [342, 141] on span "[PERSON_NAME].khan" at bounding box center [282, 132] width 127 height 15
